Goal: Task Accomplishment & Management: Complete application form

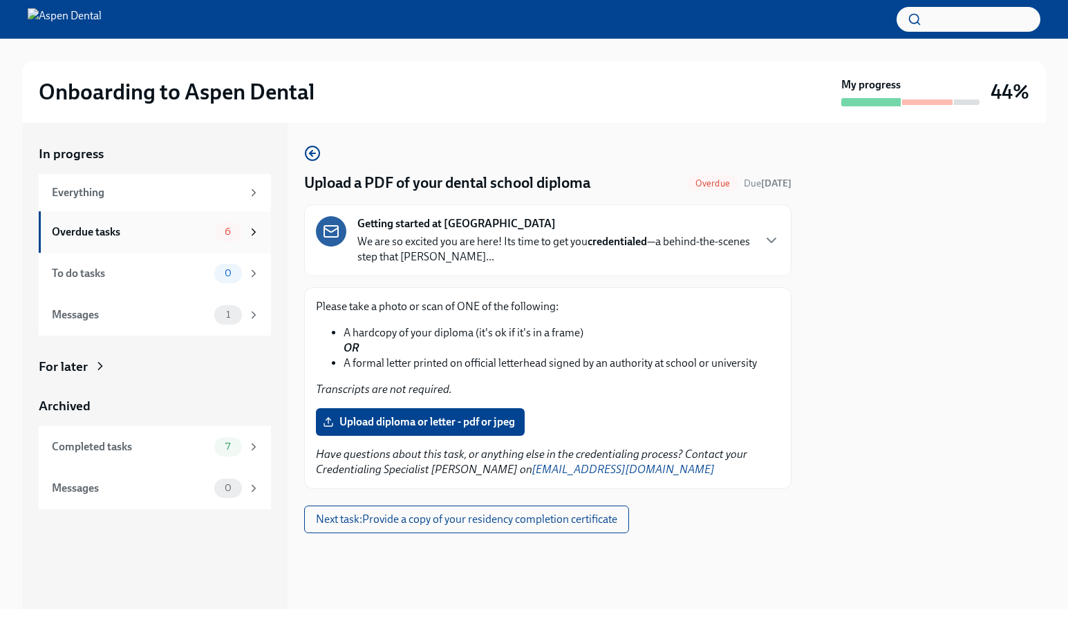
click at [158, 225] on div "Overdue tasks" at bounding box center [130, 232] width 157 height 15
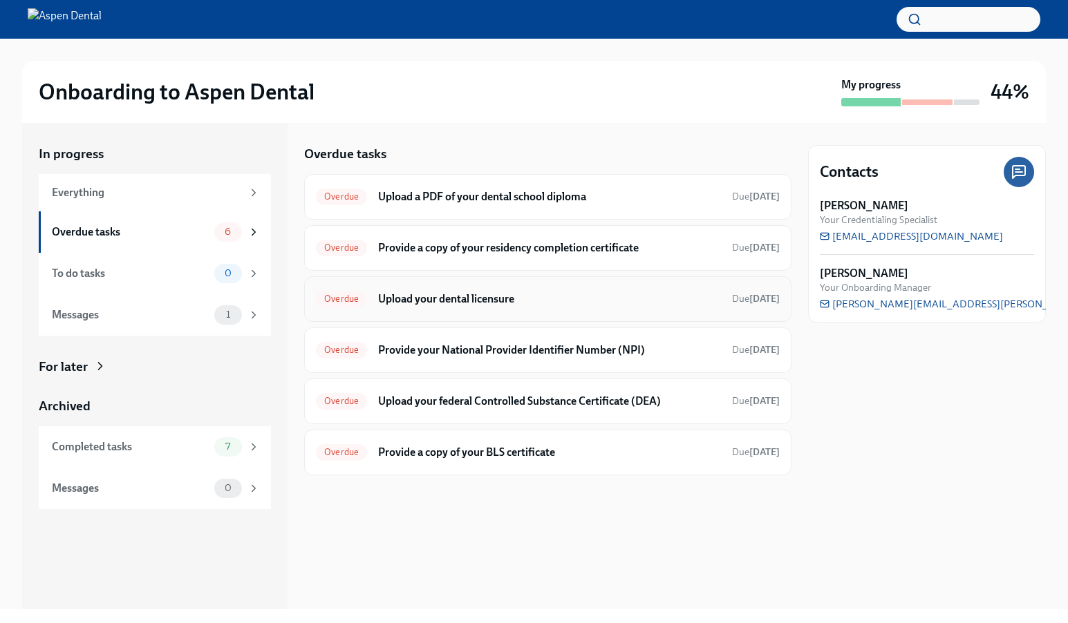
click at [516, 307] on div "Overdue Upload your dental licensure Due [DATE]" at bounding box center [548, 299] width 464 height 22
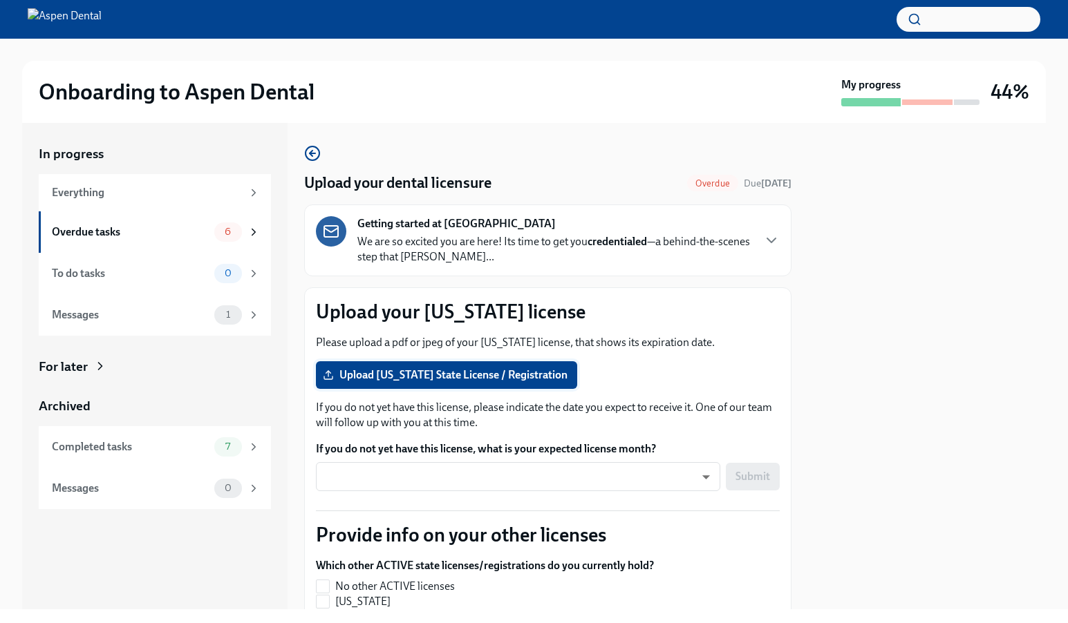
click at [475, 379] on span "Upload [US_STATE] State License / Registration" at bounding box center [447, 375] width 242 height 14
click at [0, 0] on input "Upload [US_STATE] State License / Registration" at bounding box center [0, 0] width 0 height 0
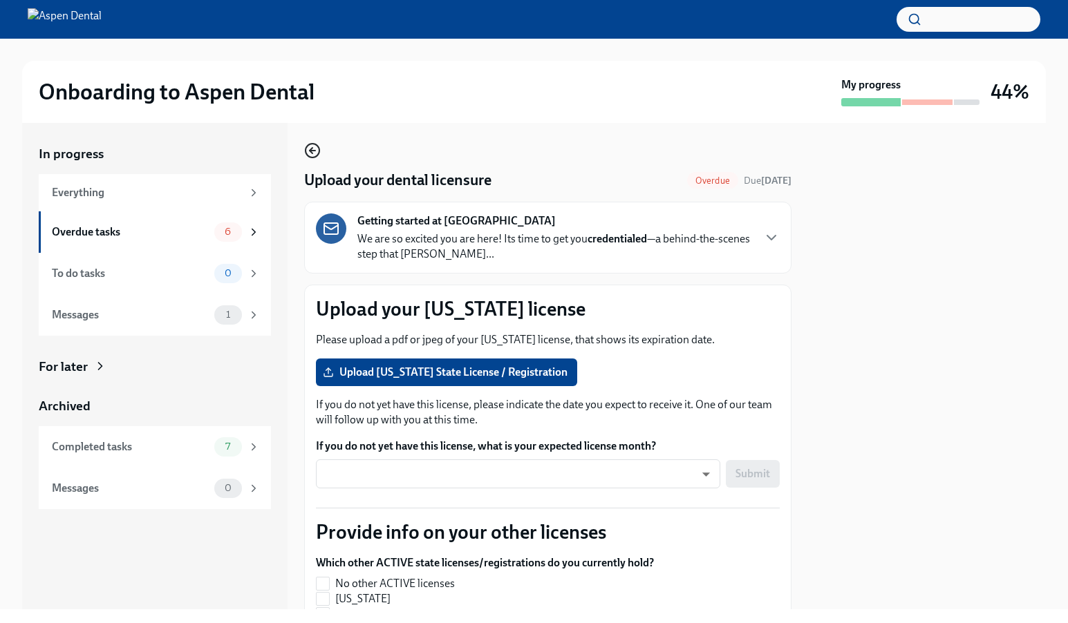
click at [317, 153] on icon "button" at bounding box center [312, 150] width 17 height 17
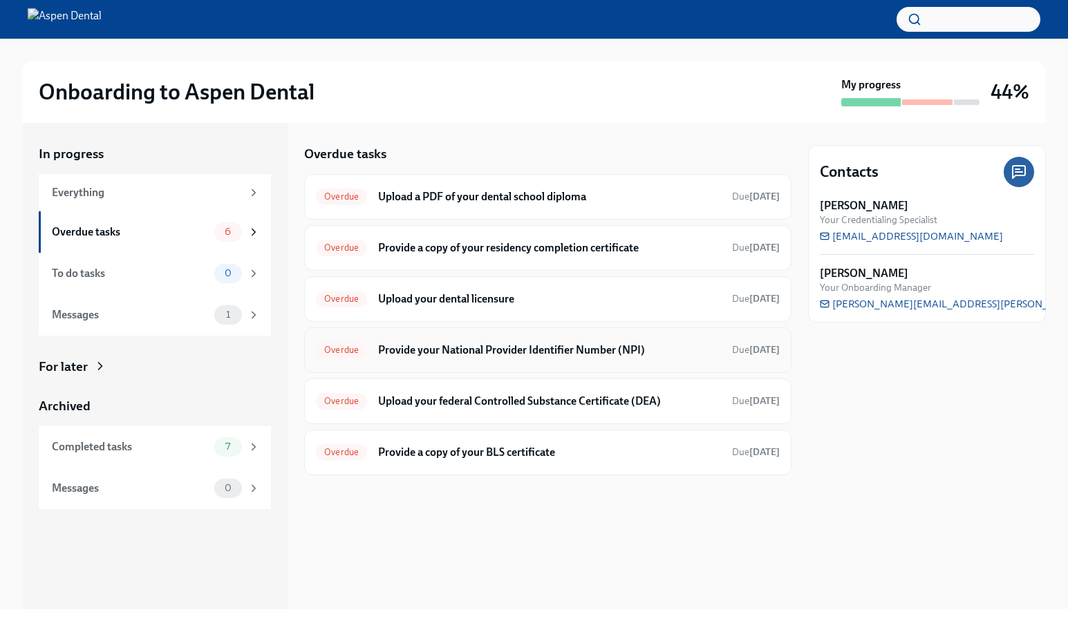
click at [424, 339] on div "Overdue Provide your National Provider Identifier Number (NPI) Due [DATE]" at bounding box center [548, 350] width 464 height 22
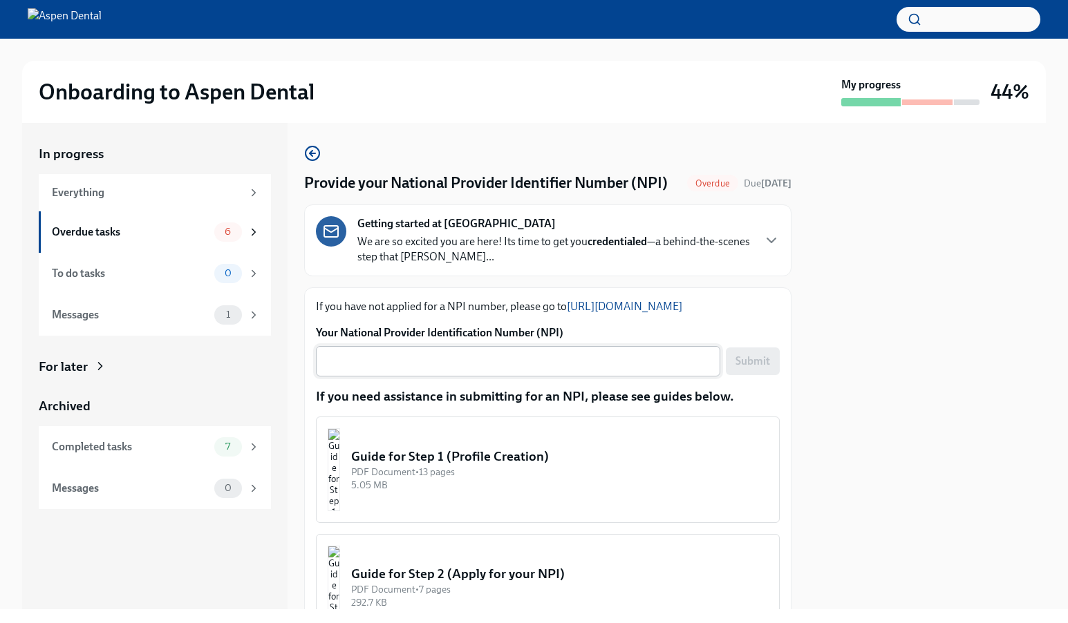
click at [379, 370] on textarea "Your National Provider Identification Number (NPI)" at bounding box center [518, 361] width 388 height 17
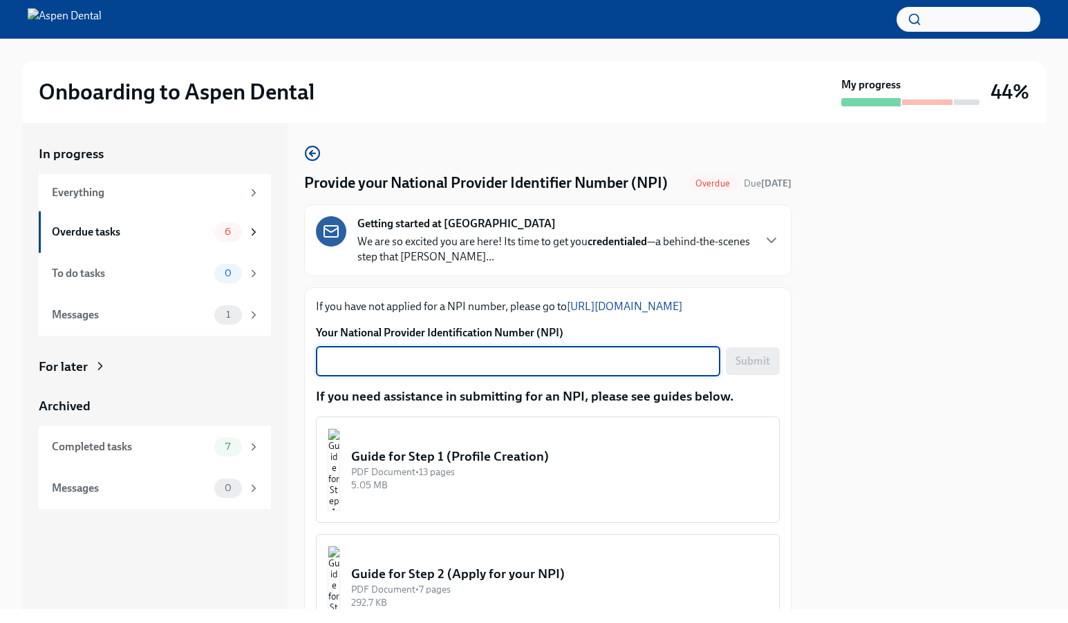
paste textarea "1558983130"
type textarea "1558983130"
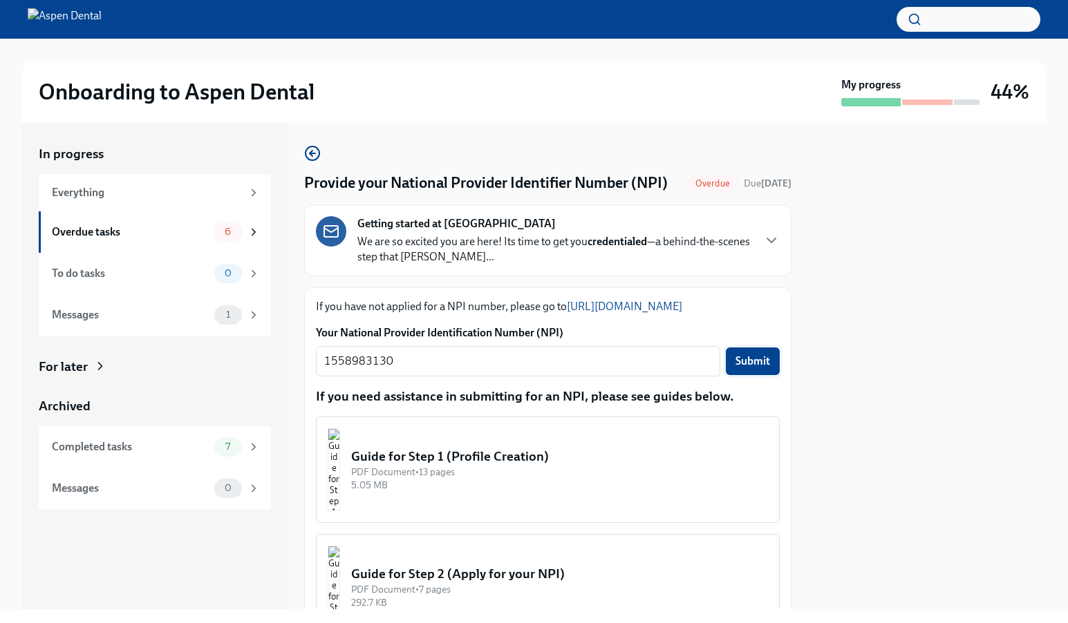
click at [758, 368] on span "Submit" at bounding box center [752, 362] width 35 height 14
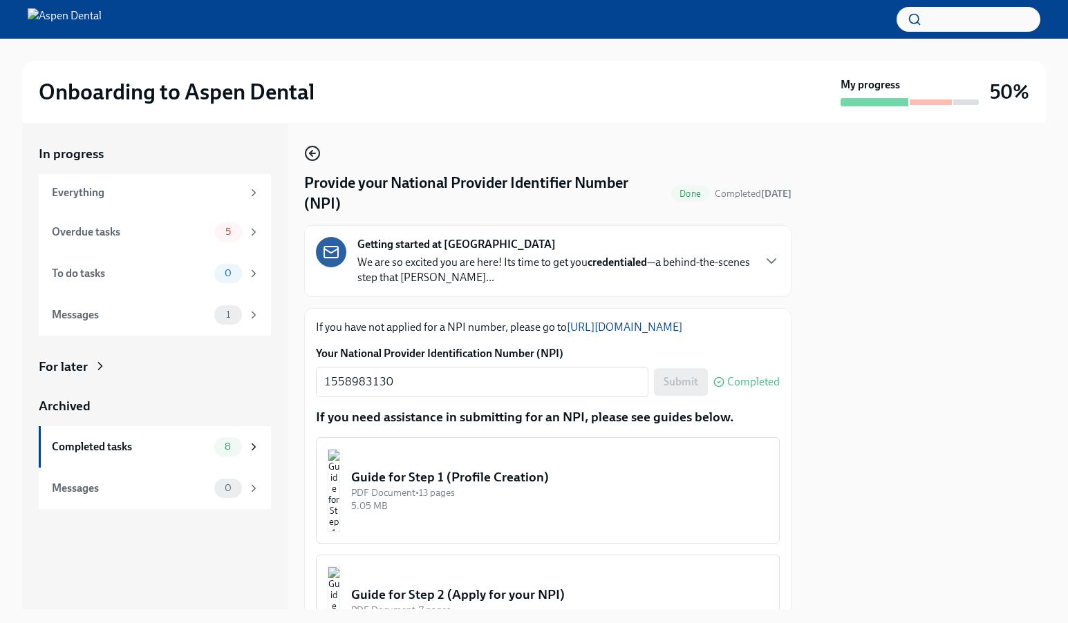
click at [319, 154] on circle "button" at bounding box center [312, 154] width 14 height 14
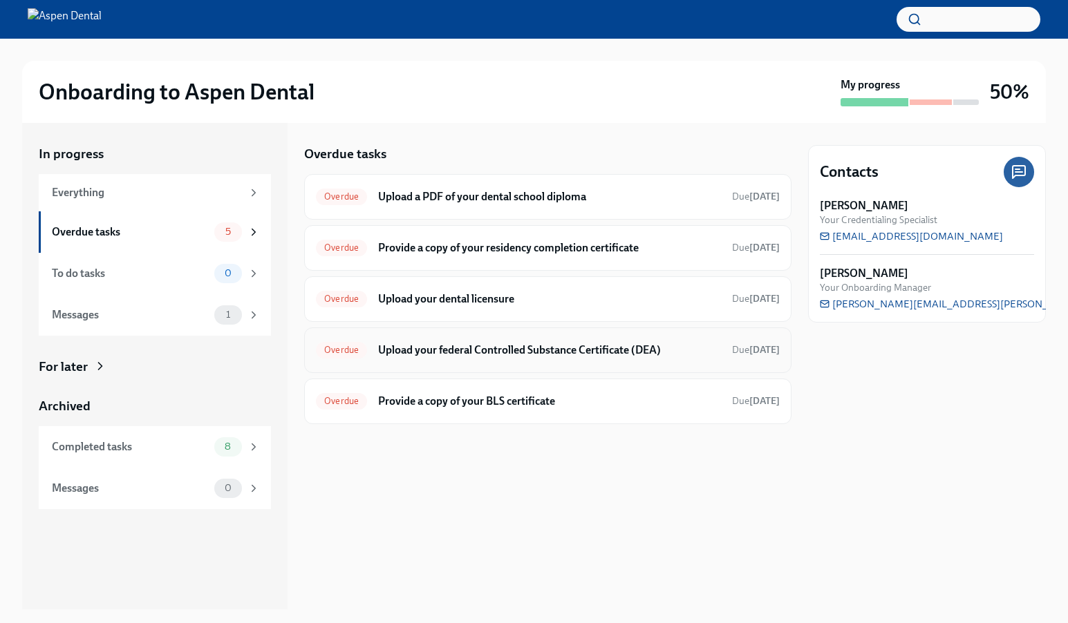
click at [523, 343] on h6 "Upload your federal Controlled Substance Certificate (DEA)" at bounding box center [549, 350] width 343 height 15
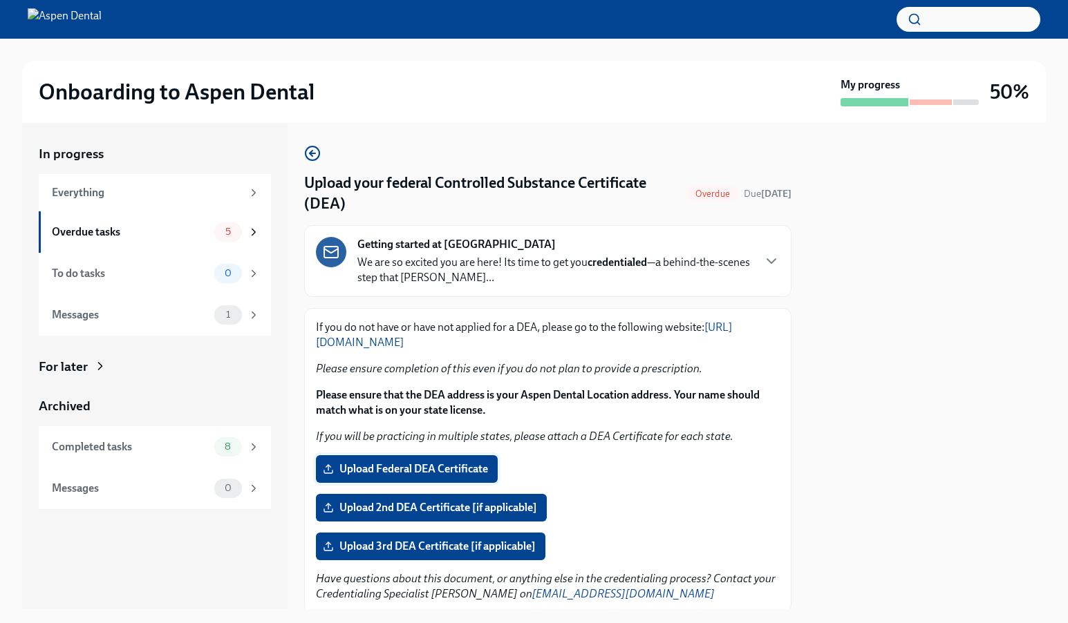
click at [469, 467] on span "Upload Federal DEA Certificate" at bounding box center [407, 469] width 162 height 14
click at [0, 0] on input "Upload Federal DEA Certificate" at bounding box center [0, 0] width 0 height 0
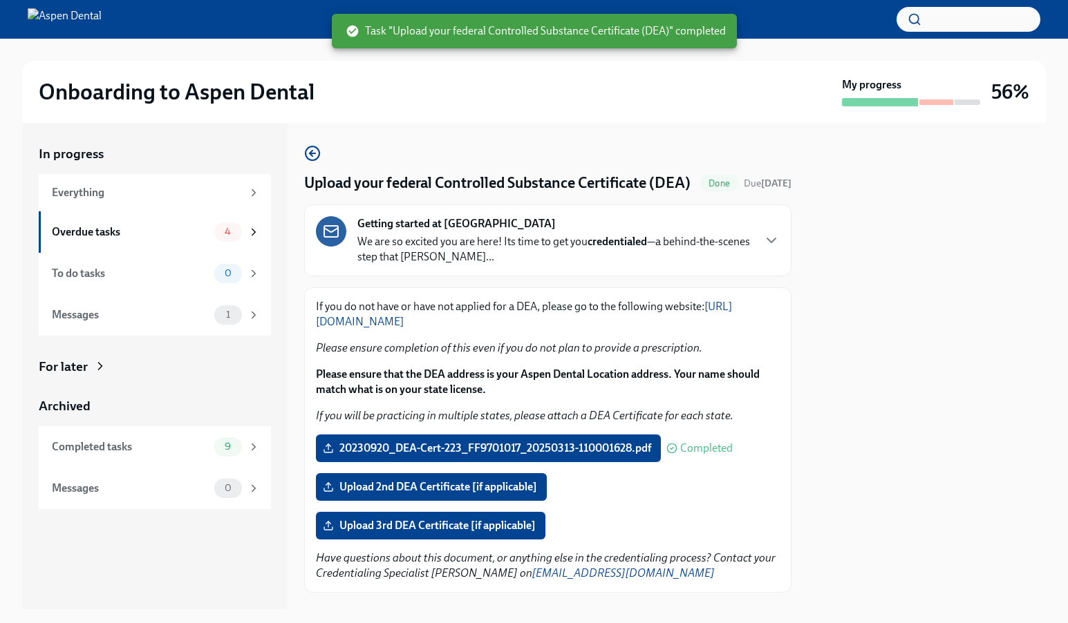
scroll to position [93, 0]
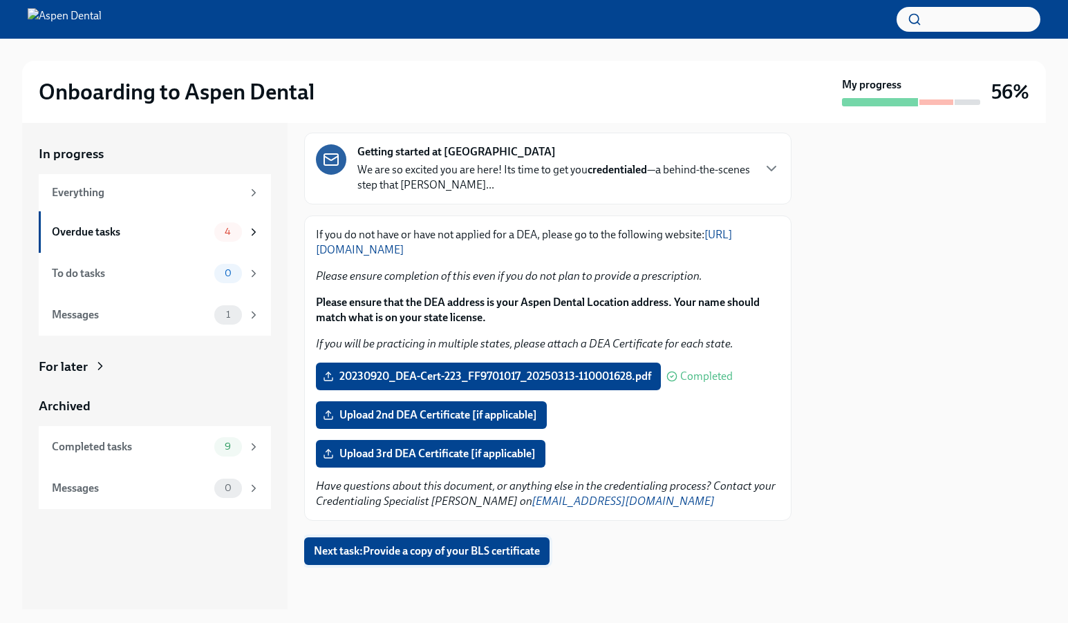
click at [433, 560] on button "Next task : Provide a copy of your BLS certificate" at bounding box center [426, 552] width 245 height 28
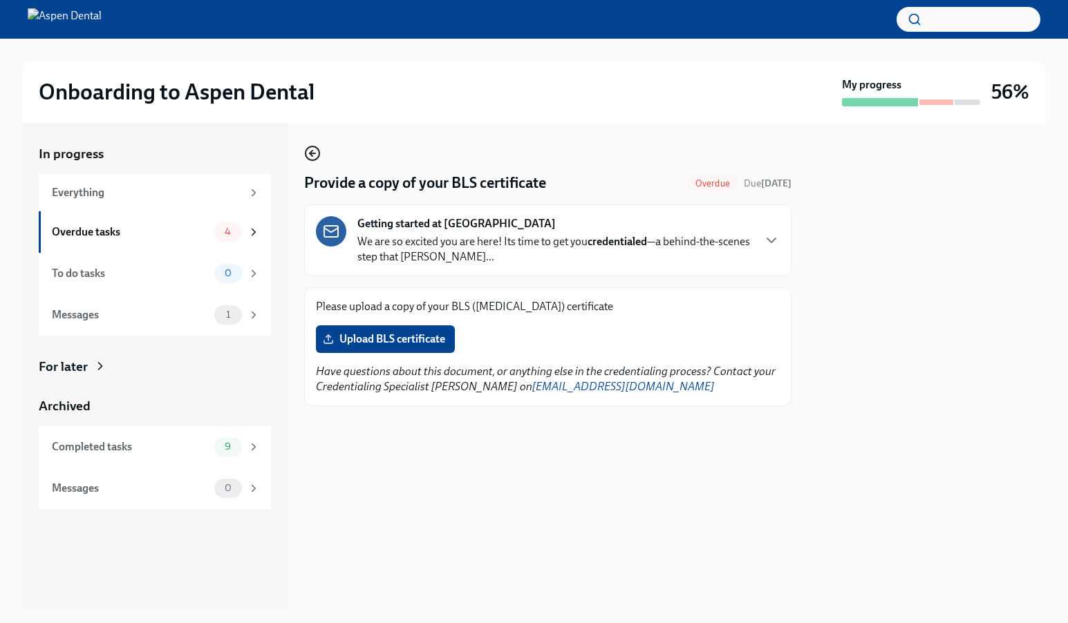
click at [310, 155] on icon "button" at bounding box center [312, 153] width 17 height 17
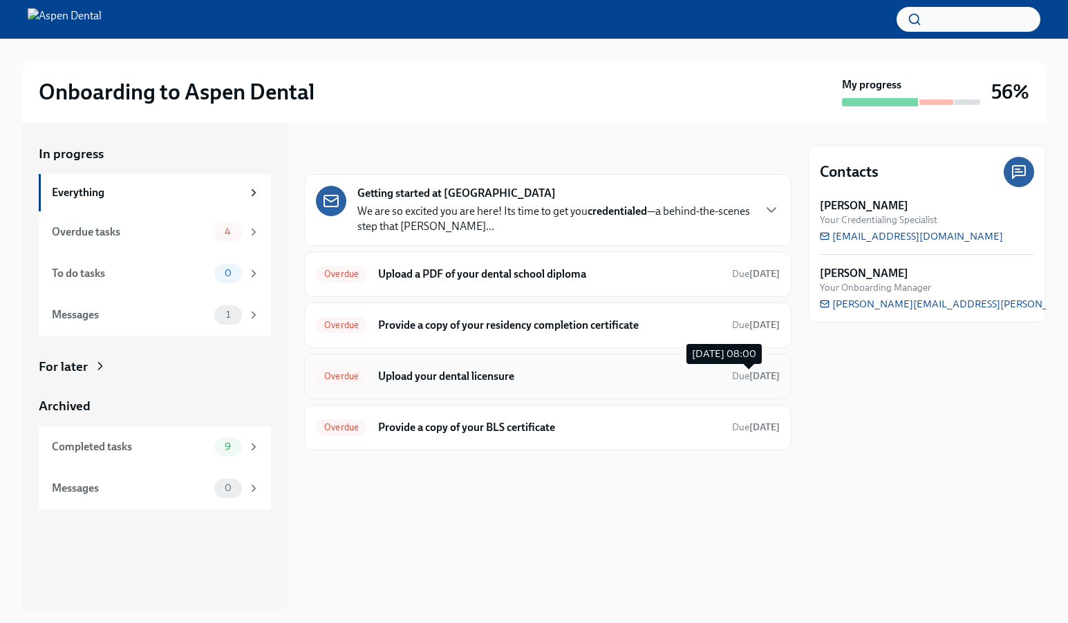
click at [737, 379] on span "Due [DATE]" at bounding box center [756, 376] width 48 height 12
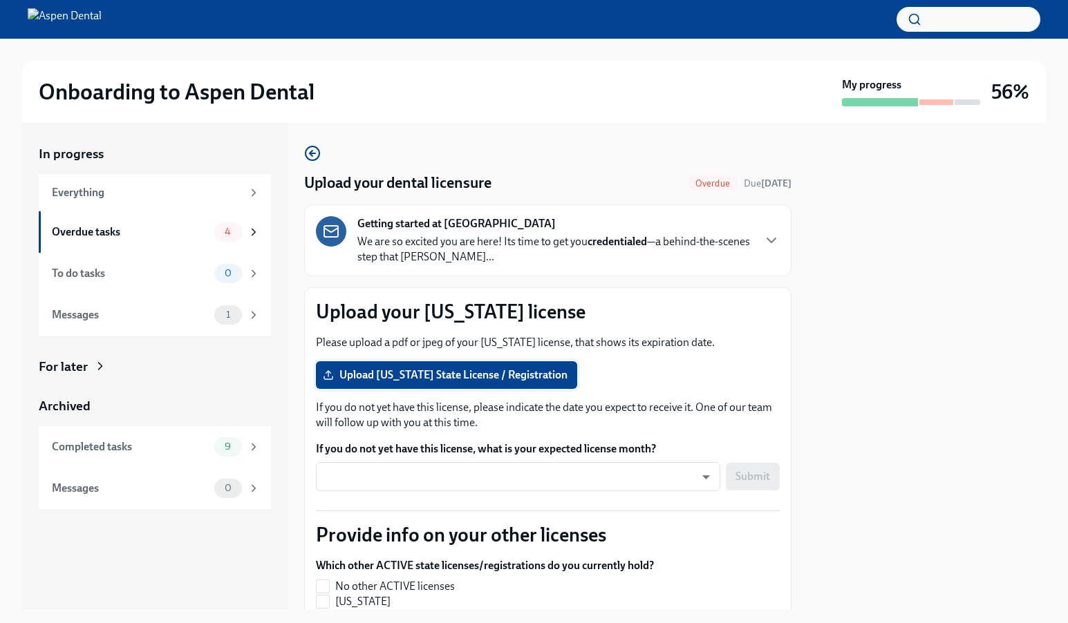
click at [555, 382] on span "Upload [US_STATE] State License / Registration" at bounding box center [447, 375] width 242 height 14
click at [0, 0] on input "Upload [US_STATE] State License / Registration" at bounding box center [0, 0] width 0 height 0
click at [308, 156] on icon "button" at bounding box center [312, 153] width 17 height 17
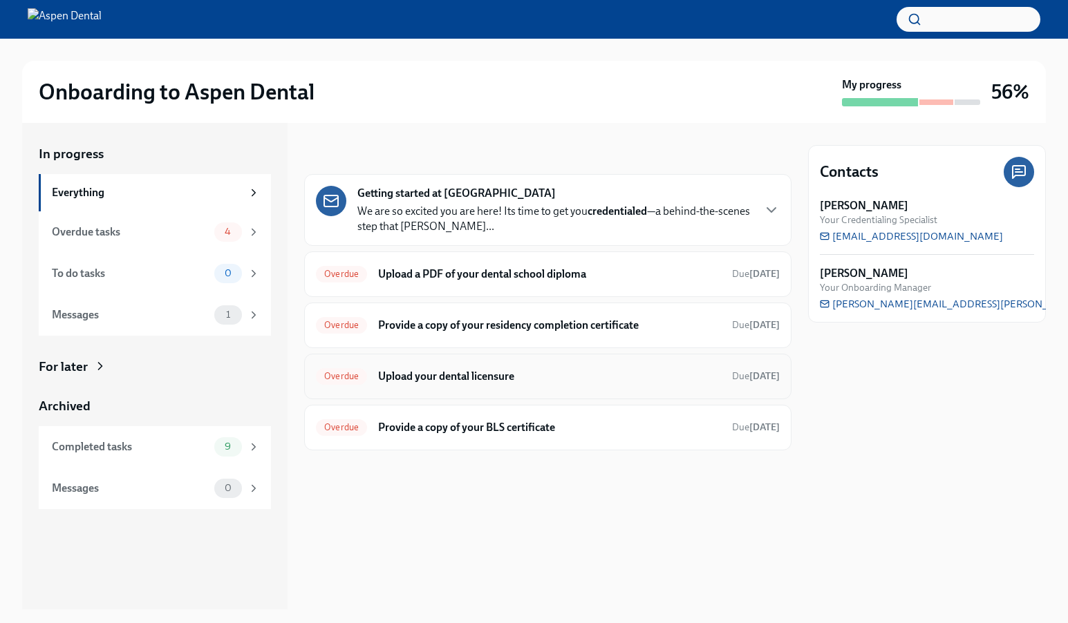
click at [465, 371] on h6 "Upload your dental licensure" at bounding box center [549, 376] width 343 height 15
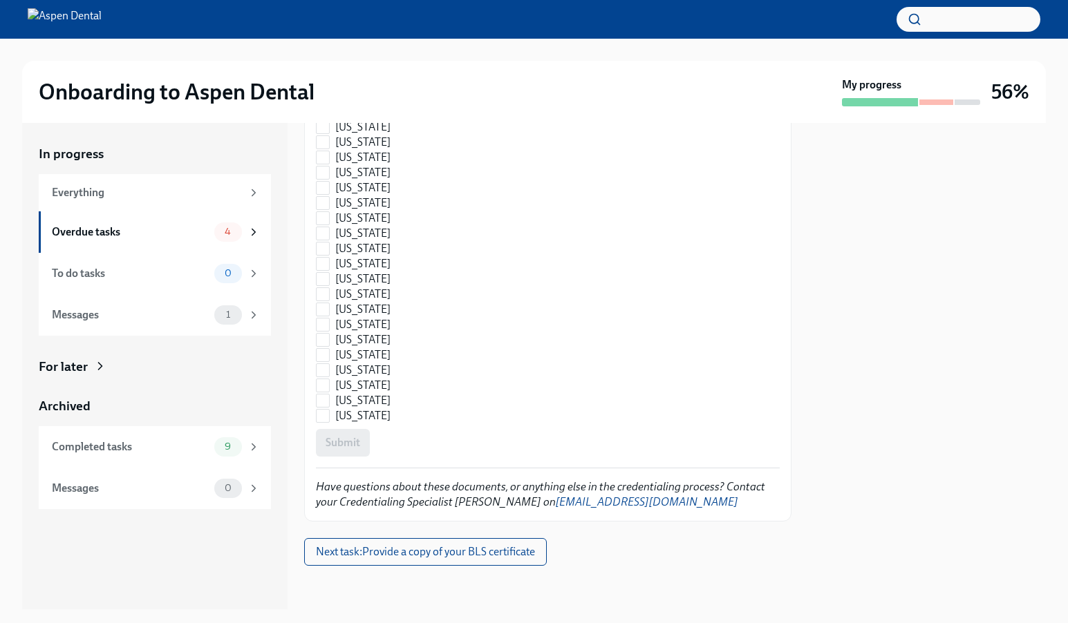
scroll to position [1997, 0]
click at [545, 553] on button "Next task : Provide a copy of your BLS certificate" at bounding box center [425, 555] width 243 height 28
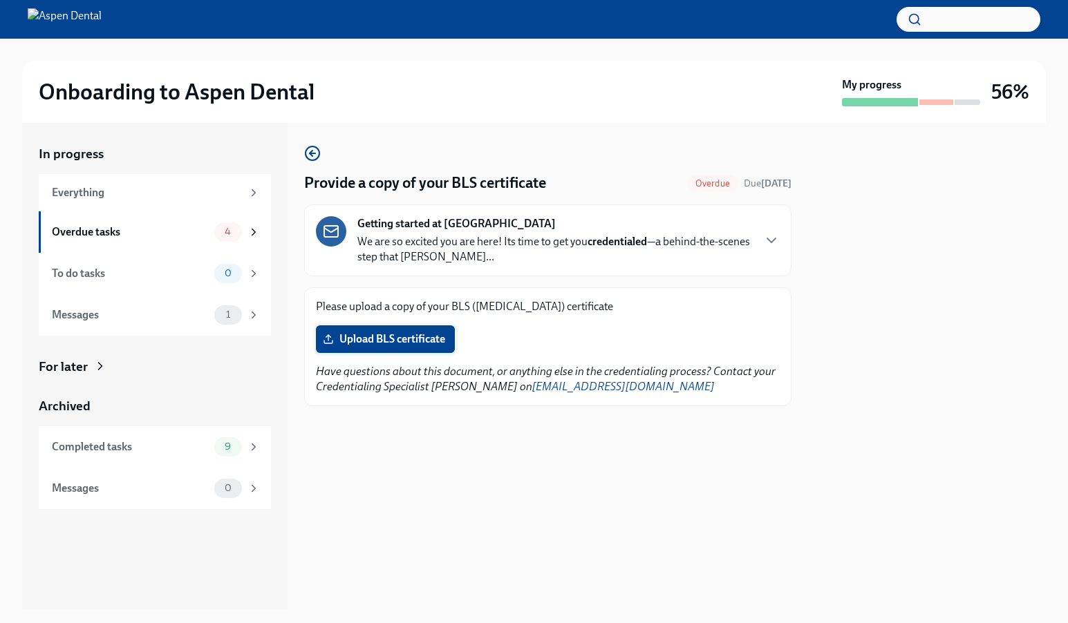
click at [423, 330] on label "Upload BLS certificate" at bounding box center [385, 340] width 139 height 28
click at [0, 0] on input "Upload BLS certificate" at bounding box center [0, 0] width 0 height 0
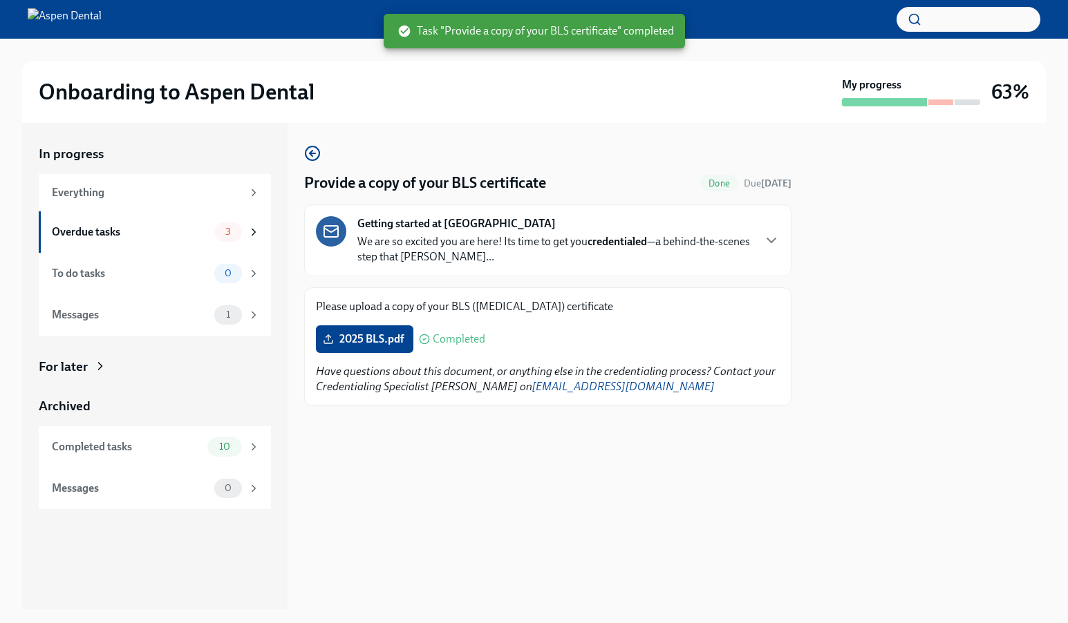
click at [505, 471] on div "Provide a copy of your BLS certificate Done Due [DATE] Getting started at [GEOG…" at bounding box center [547, 366] width 487 height 487
click at [313, 149] on icon "button" at bounding box center [312, 153] width 17 height 17
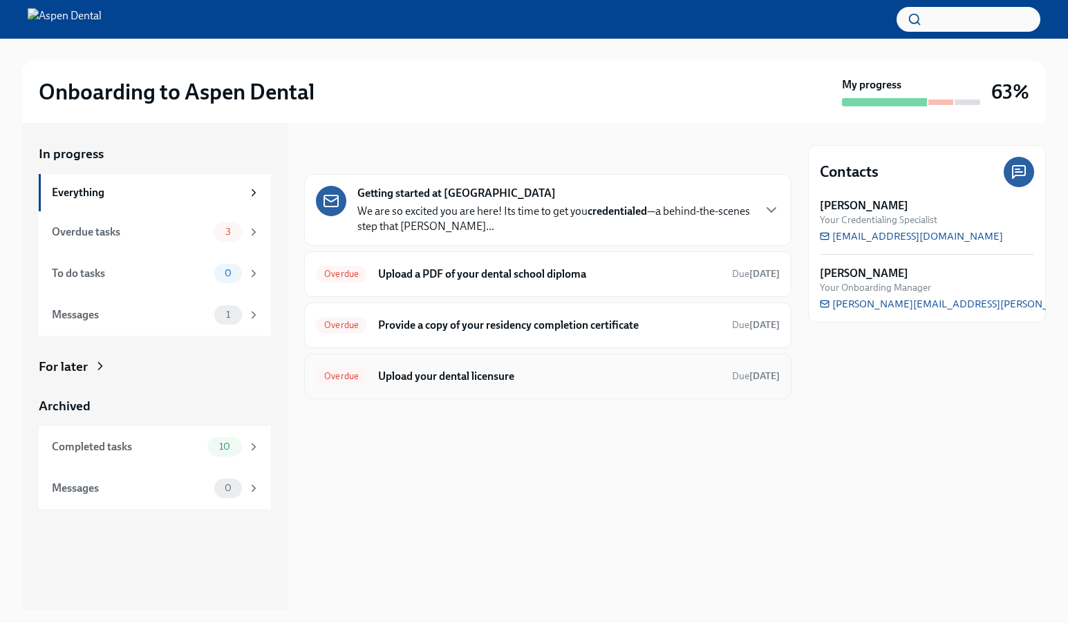
click at [598, 388] on div "Overdue Upload your dental licensure Due [DATE]" at bounding box center [547, 377] width 487 height 46
click at [493, 366] on div "Overdue Upload your dental licensure Due [DATE]" at bounding box center [548, 377] width 464 height 22
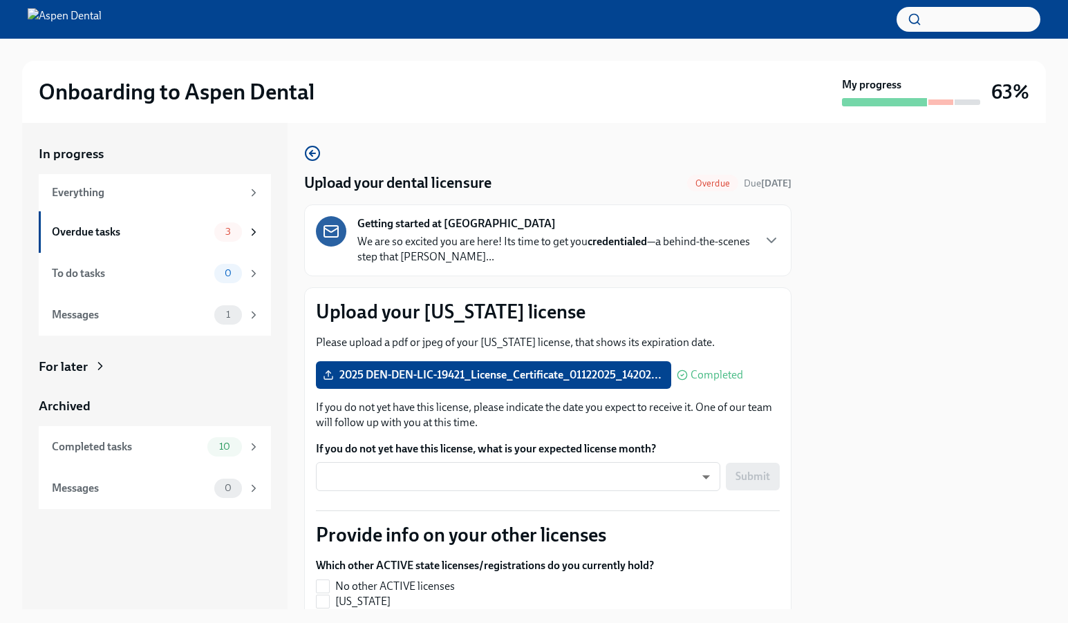
click at [694, 377] on span "Completed" at bounding box center [716, 375] width 53 height 11
click at [665, 377] on label "2025 DEN-DEN-LIC-19421_License_Certificate_01122025_14202..." at bounding box center [493, 375] width 355 height 28
click at [0, 0] on input "2025 DEN-DEN-LIC-19421_License_Certificate_01122025_14202..." at bounding box center [0, 0] width 0 height 0
click at [646, 377] on span "2025 DEN-DEN-LIC-19421_License_Certificate_01122025_14202..." at bounding box center [494, 375] width 336 height 14
click at [0, 0] on input "2025 DEN-DEN-LIC-19421_License_Certificate_01122025_14202..." at bounding box center [0, 0] width 0 height 0
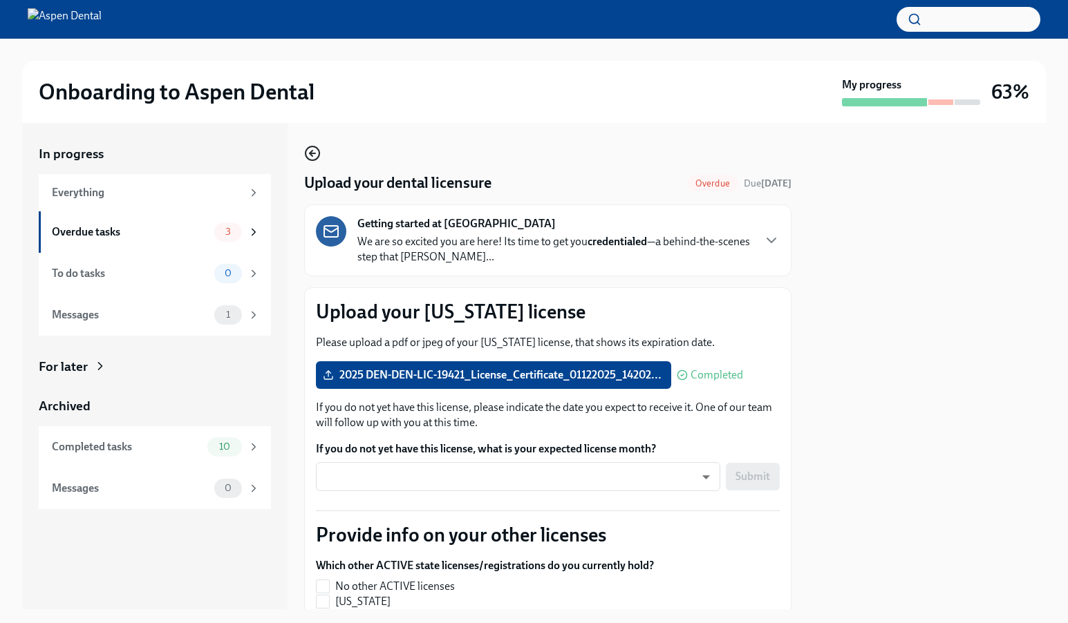
click at [316, 153] on icon "button" at bounding box center [312, 153] width 17 height 17
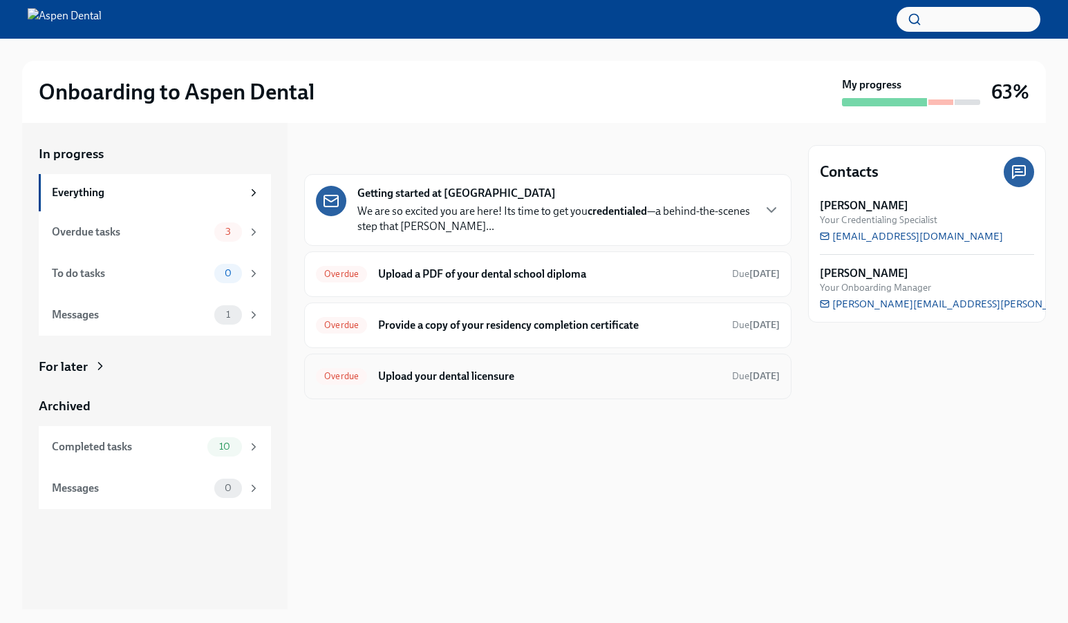
click at [528, 378] on h6 "Upload your dental licensure" at bounding box center [549, 376] width 343 height 15
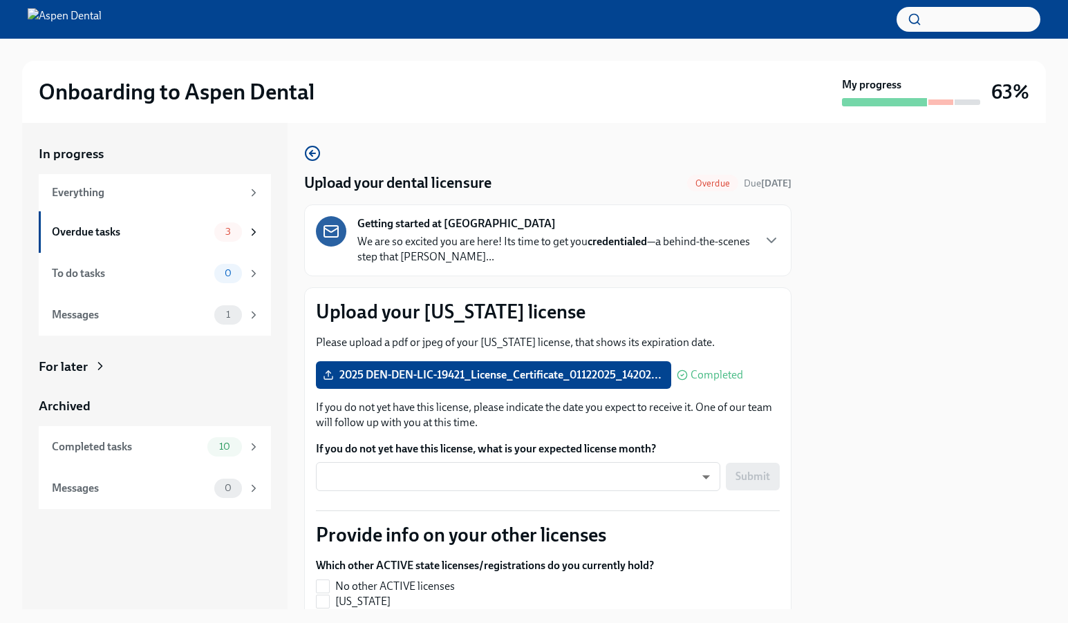
click at [705, 373] on span "Completed" at bounding box center [716, 375] width 53 height 11
click at [314, 155] on icon "button" at bounding box center [312, 153] width 17 height 17
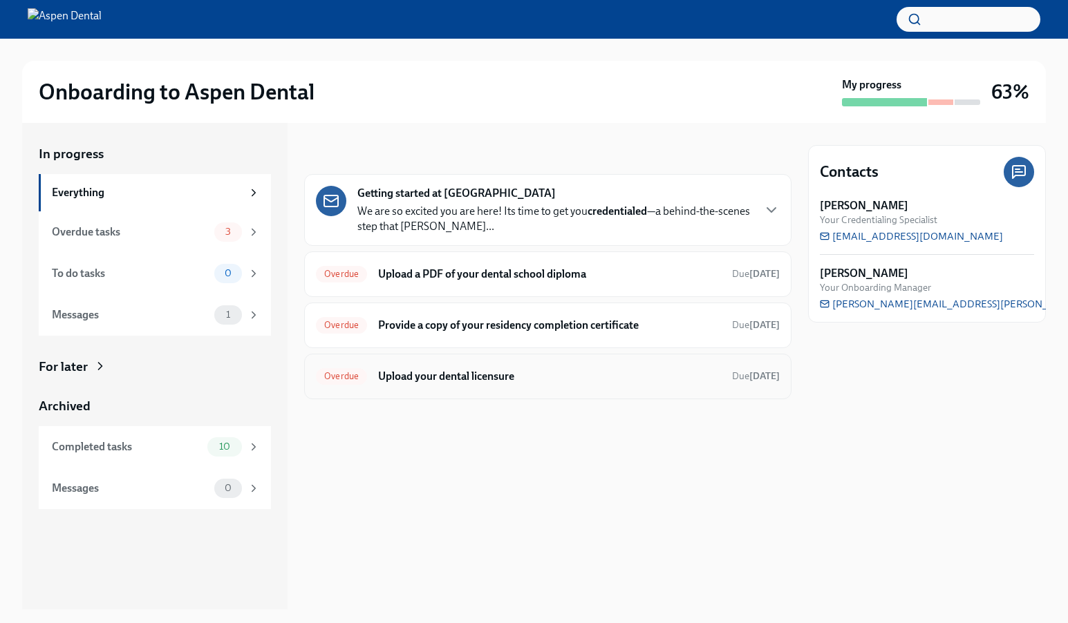
click at [455, 380] on h6 "Upload your dental licensure" at bounding box center [549, 376] width 343 height 15
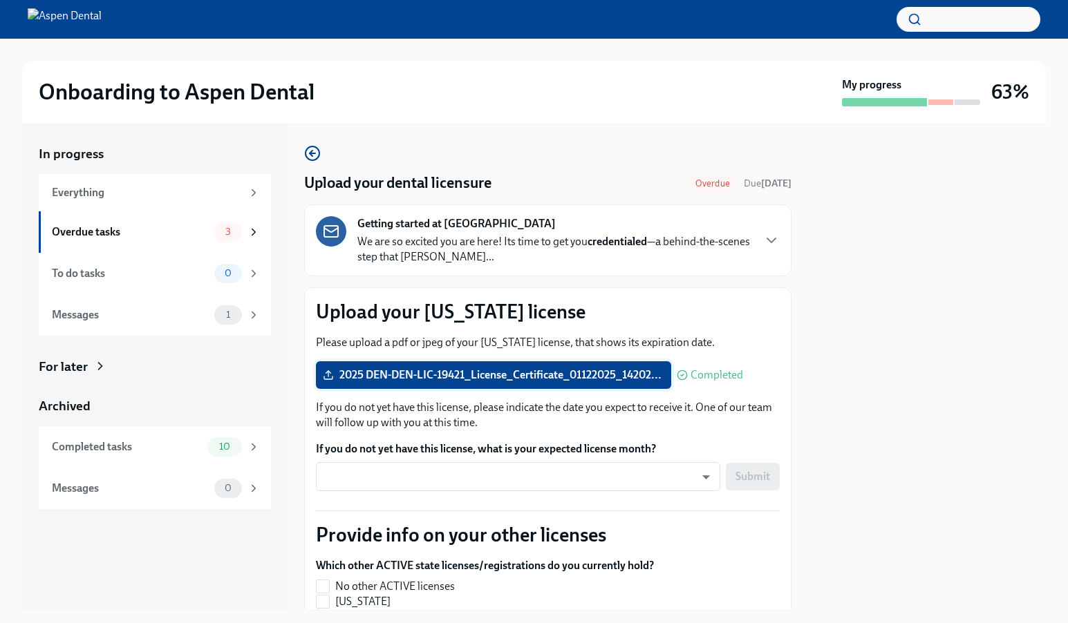
click at [330, 376] on icon at bounding box center [328, 375] width 11 height 11
click at [0, 0] on input "2025 DEN-DEN-LIC-19421_License_Certificate_01122025_14202..." at bounding box center [0, 0] width 0 height 0
click at [406, 384] on label "2025 DEN-DEN-LIC-19421_License_Certificate_01122025_14202..." at bounding box center [493, 375] width 355 height 28
click at [0, 0] on input "2025 DEN-DEN-LIC-19421_License_Certificate_01122025_14202..." at bounding box center [0, 0] width 0 height 0
click at [687, 180] on span "Overdue" at bounding box center [712, 183] width 51 height 10
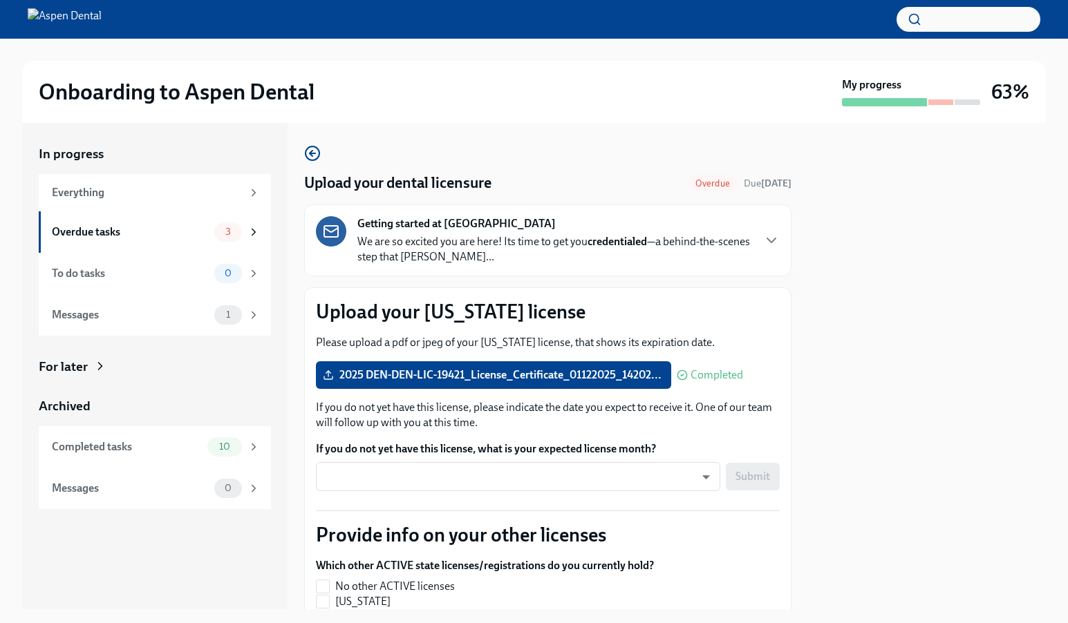
click at [540, 231] on div "Getting started at Aspen Dental We are so excited you are here! Its time to get…" at bounding box center [554, 240] width 395 height 48
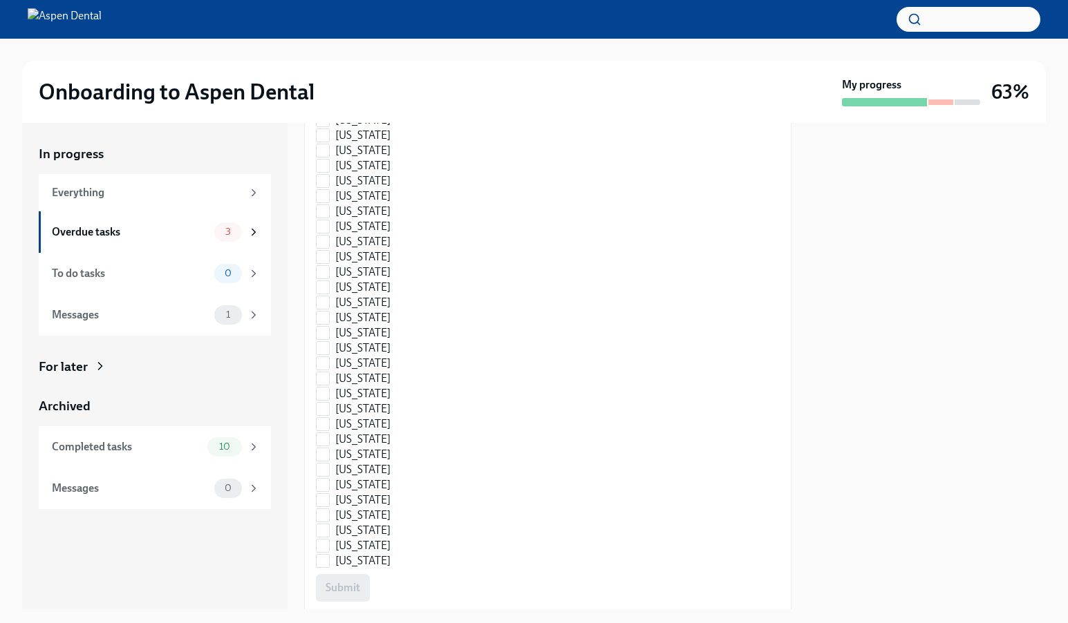
scroll to position [2857, 0]
click at [368, 134] on span "[US_STATE]" at bounding box center [362, 126] width 55 height 15
click at [329, 133] on input "[US_STATE]" at bounding box center [323, 126] width 12 height 12
checkbox input "true"
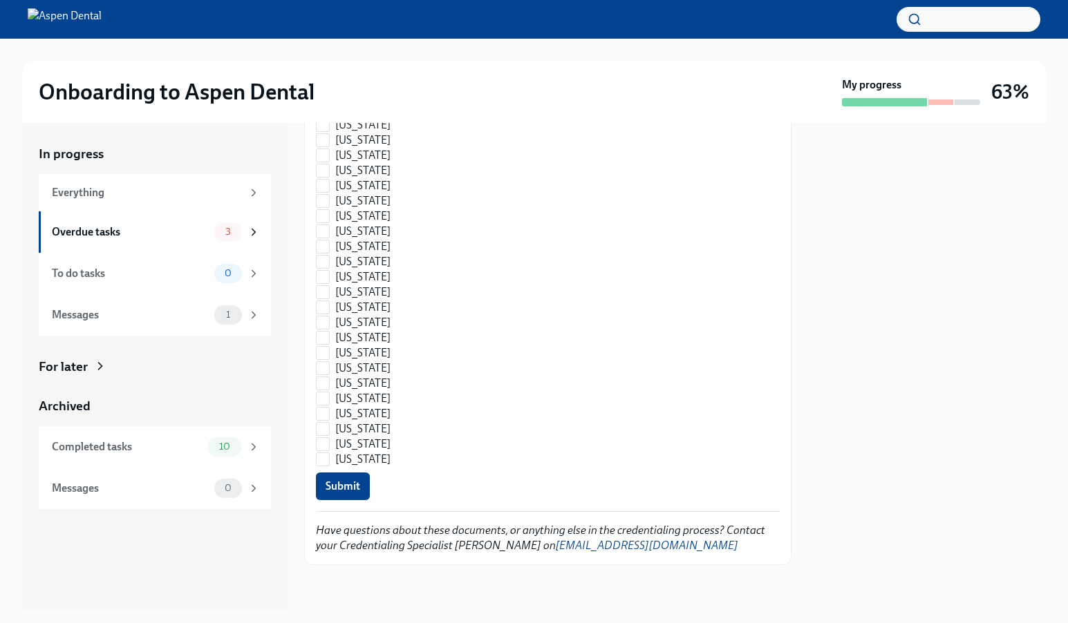
scroll to position [3305, 0]
click at [332, 492] on span "Submit" at bounding box center [343, 487] width 35 height 14
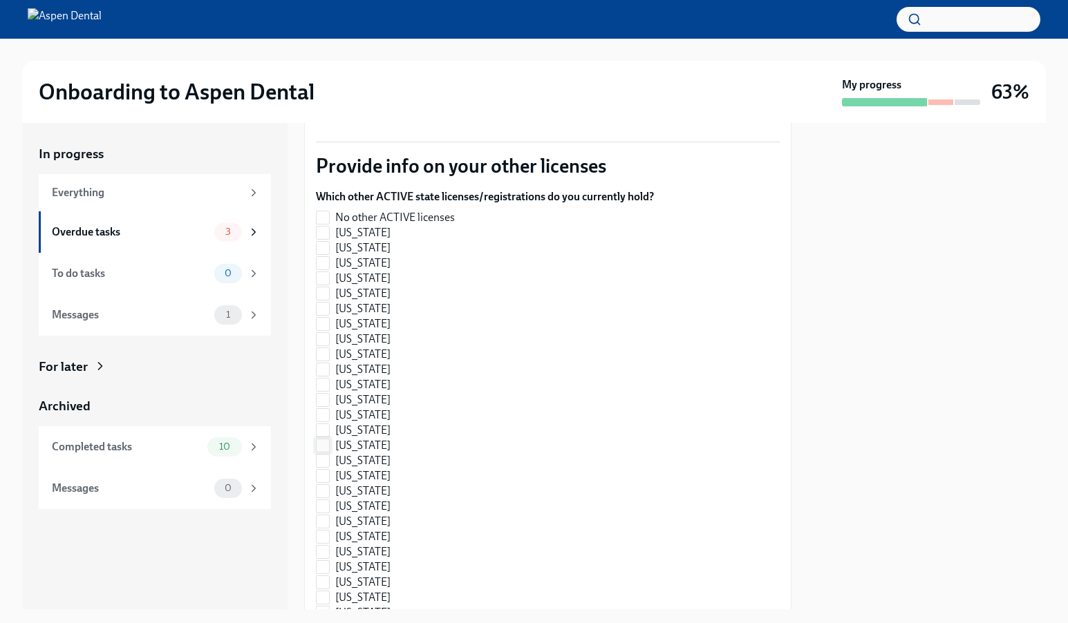
scroll to position [368, 0]
click at [395, 222] on span "No other ACTIVE licenses" at bounding box center [395, 218] width 120 height 15
click at [329, 222] on input "No other ACTIVE licenses" at bounding box center [323, 219] width 12 height 12
checkbox input "true"
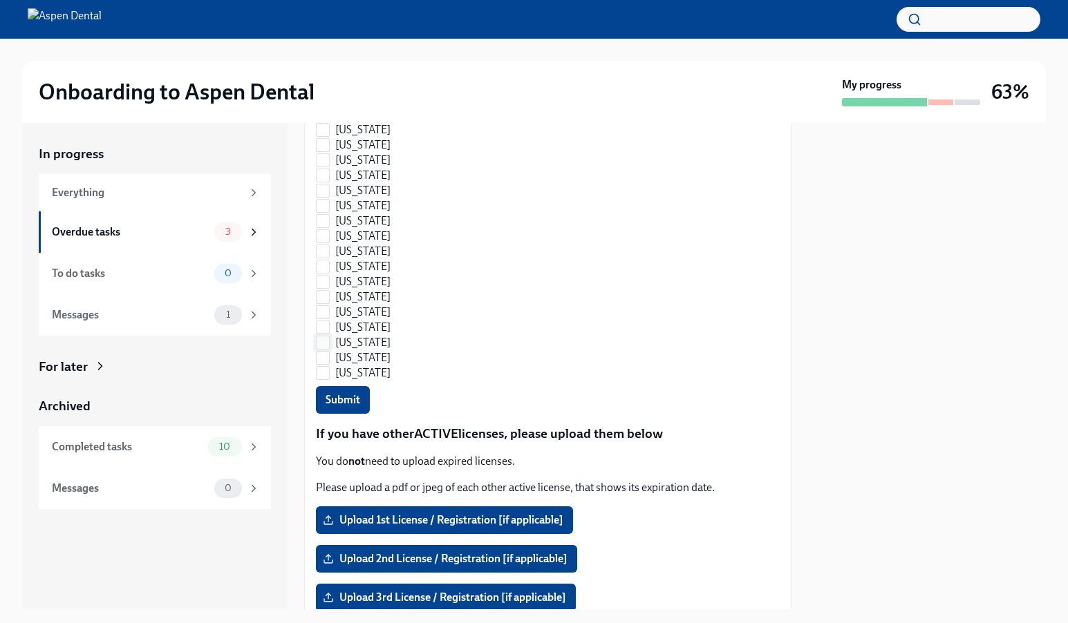
scroll to position [990, 0]
click at [359, 394] on span "Submit" at bounding box center [343, 400] width 35 height 14
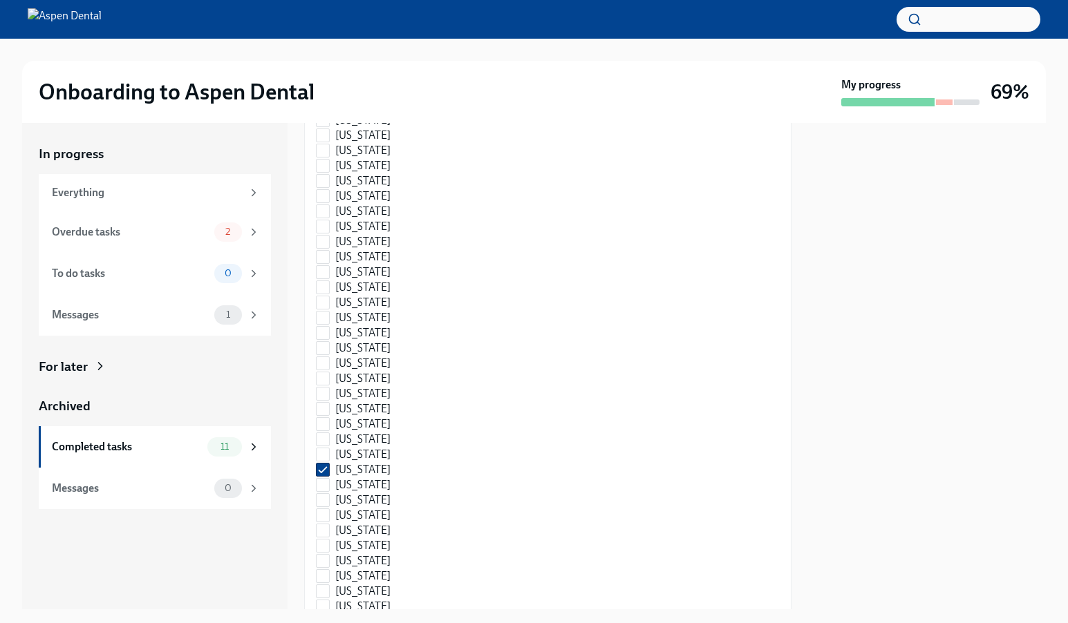
scroll to position [1537, 0]
click at [326, 467] on input "[US_STATE]" at bounding box center [323, 468] width 12 height 12
click at [325, 471] on input "[US_STATE]" at bounding box center [323, 468] width 12 height 12
checkbox input "true"
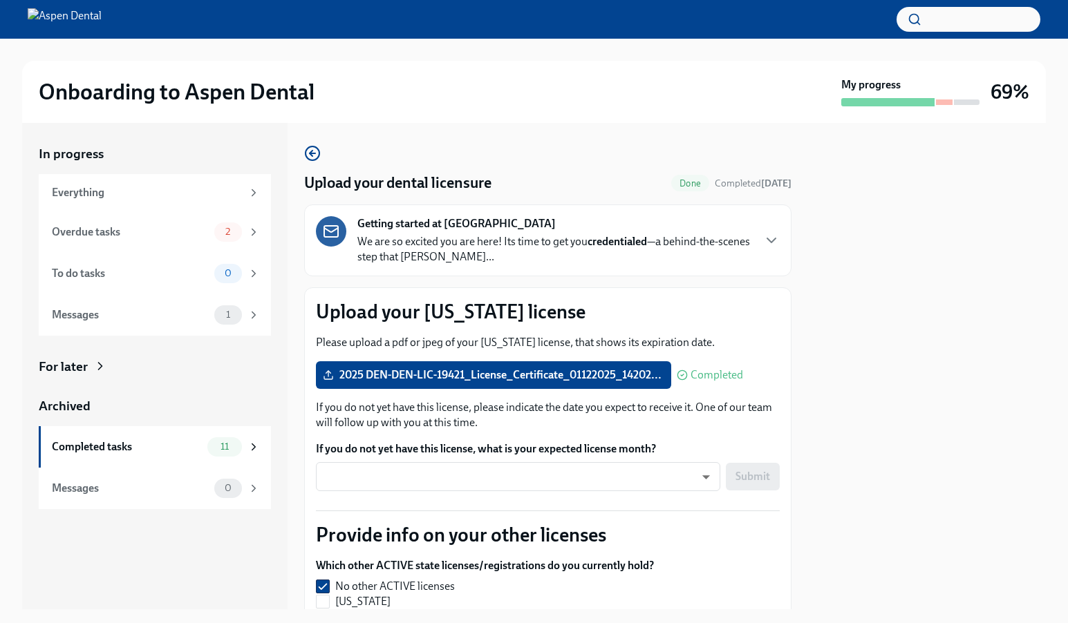
scroll to position [0, 0]
click at [310, 158] on icon "button" at bounding box center [312, 153] width 17 height 17
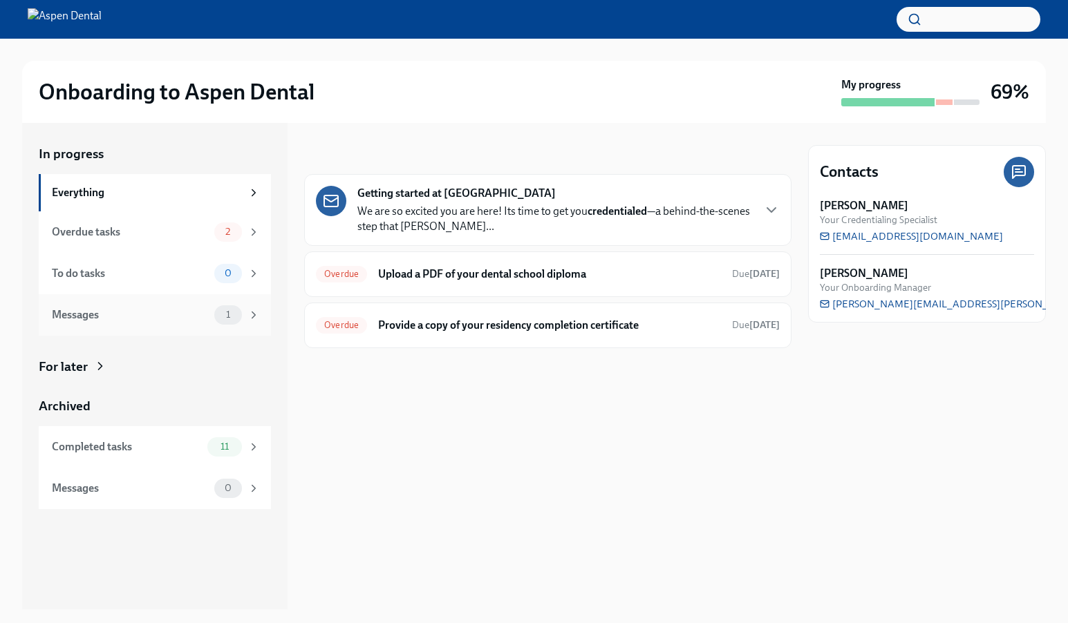
click at [152, 319] on div "Messages" at bounding box center [130, 315] width 157 height 15
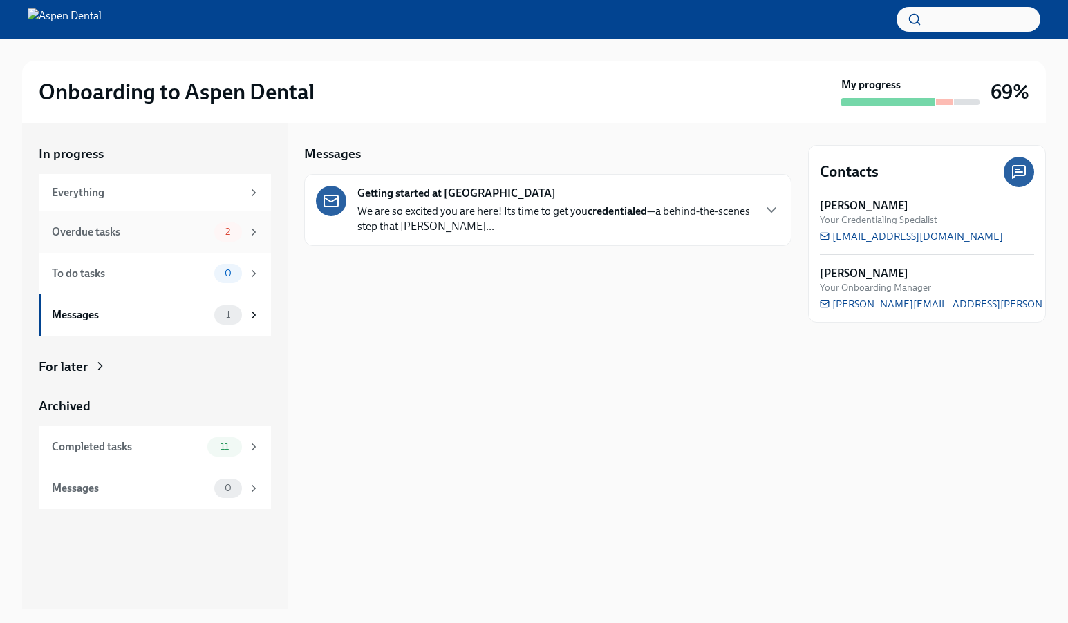
click at [159, 238] on div "Overdue tasks" at bounding box center [130, 232] width 157 height 15
